Goal: Check status: Check status

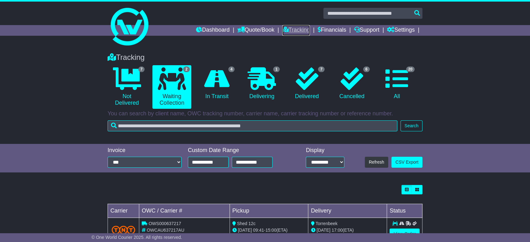
click at [290, 31] on link "Tracking" at bounding box center [297, 30] width 28 height 11
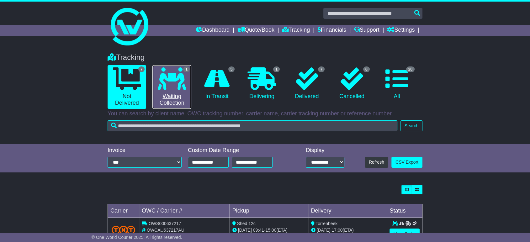
click at [176, 86] on icon at bounding box center [172, 78] width 28 height 23
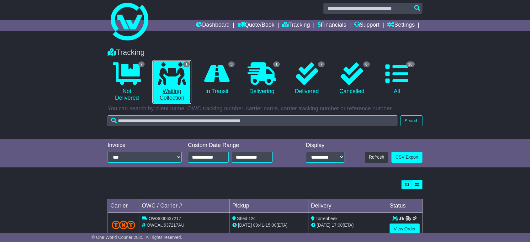
scroll to position [22, 0]
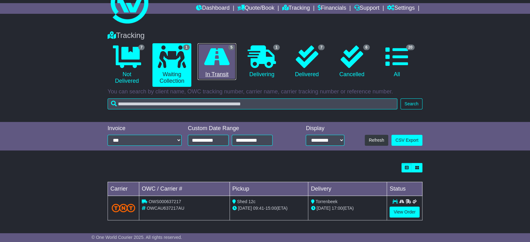
click at [218, 57] on icon at bounding box center [216, 57] width 25 height 23
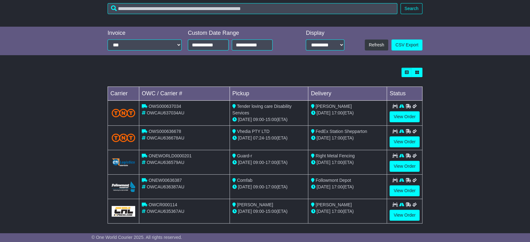
scroll to position [120, 0]
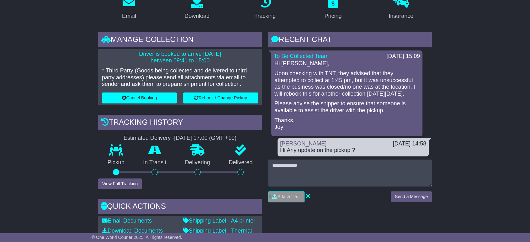
scroll to position [174, 0]
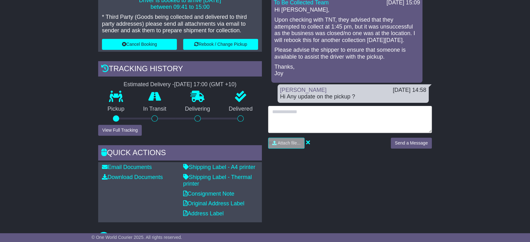
click at [287, 113] on textarea at bounding box center [350, 119] width 164 height 27
type textarea "**********"
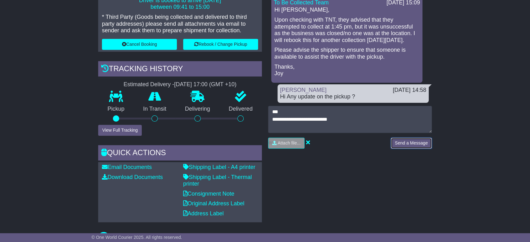
click at [402, 142] on button "Send a Message" at bounding box center [411, 143] width 41 height 11
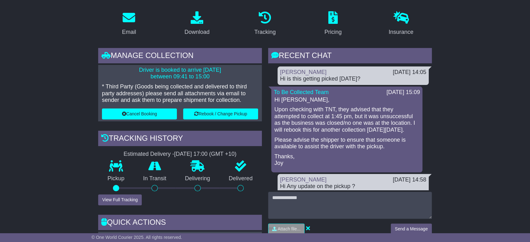
scroll to position [139, 0]
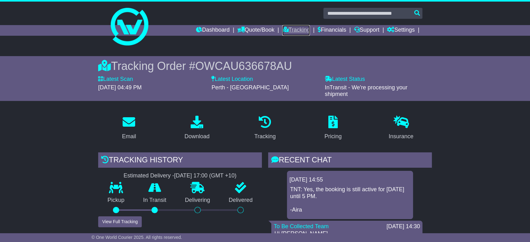
click at [286, 30] on link "Tracking" at bounding box center [297, 30] width 28 height 11
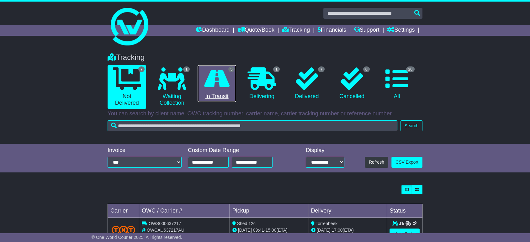
click at [222, 85] on icon at bounding box center [216, 78] width 25 height 23
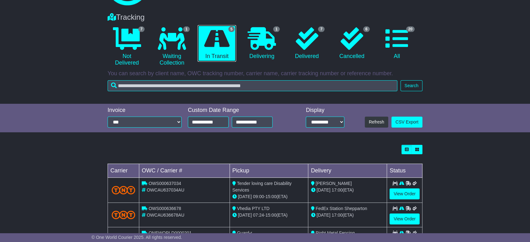
scroll to position [105, 0]
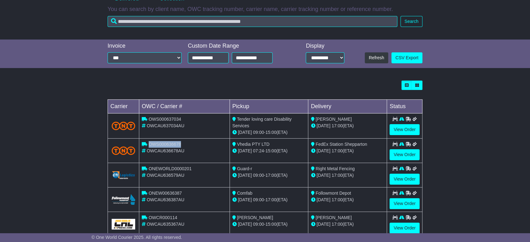
copy span "OWS000636678"
drag, startPoint x: 183, startPoint y: 143, endPoint x: 149, endPoint y: 141, distance: 33.9
click at [149, 141] on div "OWS000636678" at bounding box center [184, 144] width 85 height 7
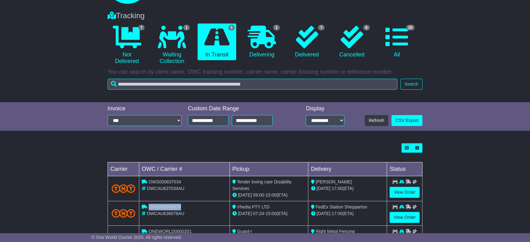
scroll to position [0, 0]
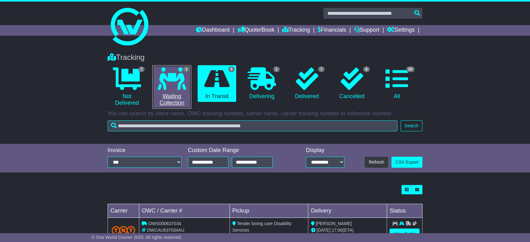
click at [155, 76] on link "1 Waiting Collection" at bounding box center [172, 87] width 39 height 44
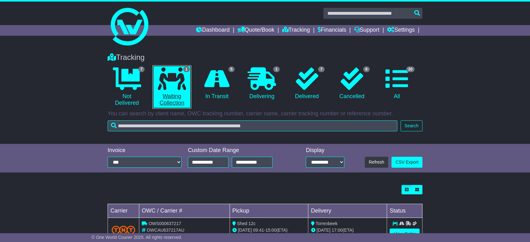
click at [173, 94] on link "1 Waiting Collection" at bounding box center [172, 87] width 39 height 44
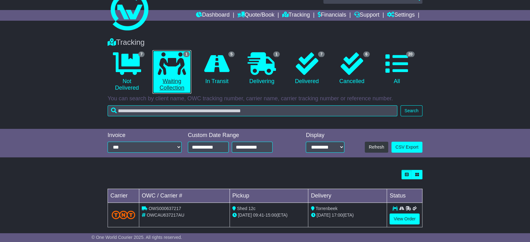
scroll to position [22, 0]
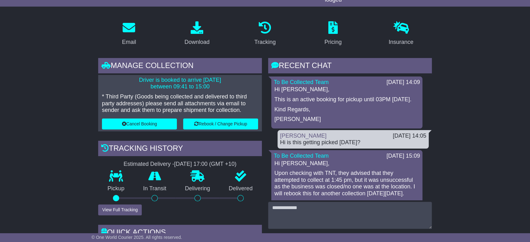
scroll to position [105, 0]
